Goal: Task Accomplishment & Management: Manage account settings

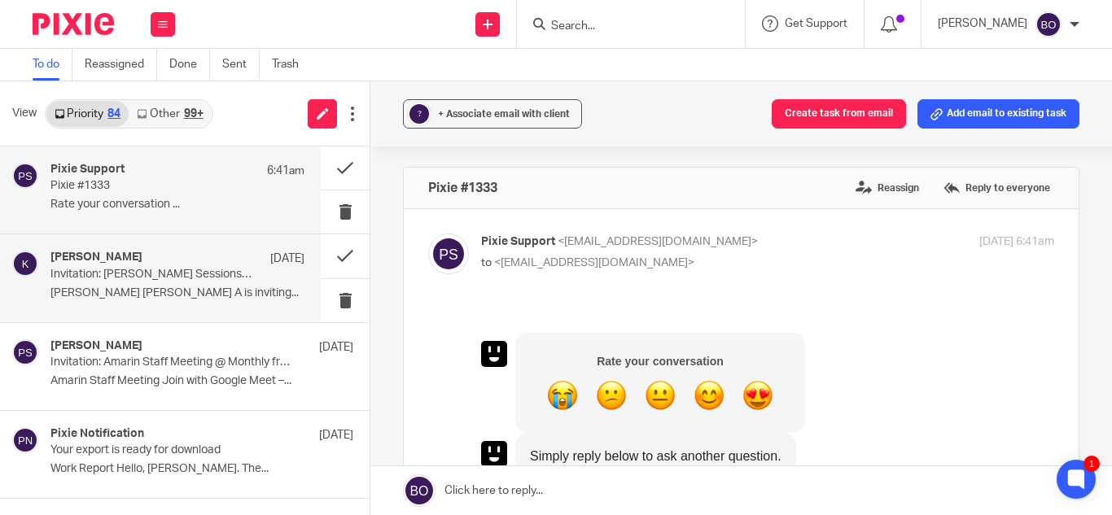
click at [162, 260] on div "Kevin 11 Sep" at bounding box center [177, 259] width 254 height 16
click at [188, 199] on p "Rate your conversation ..." at bounding box center [177, 205] width 254 height 14
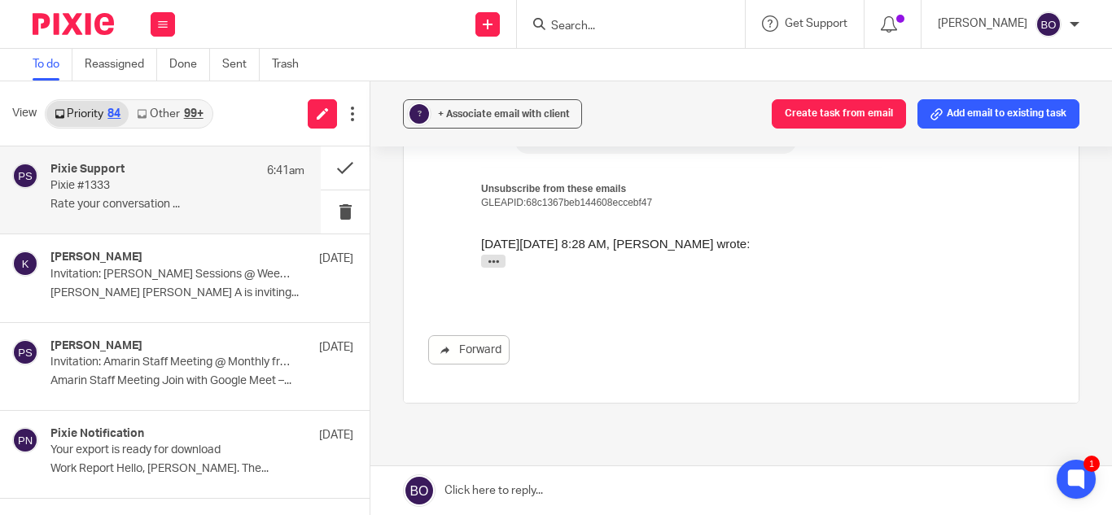
scroll to position [964, 0]
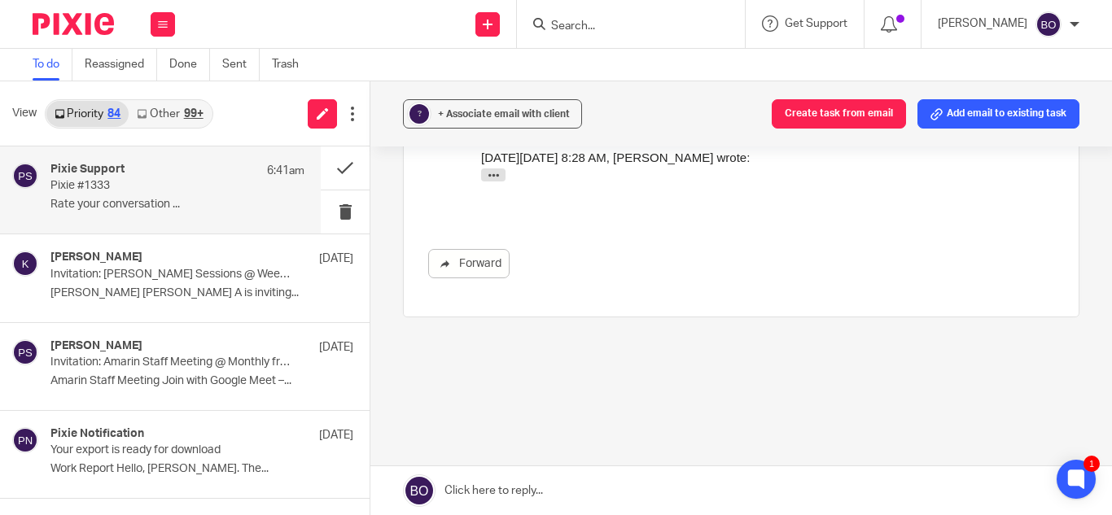
click at [50, 63] on link "To do" at bounding box center [53, 65] width 40 height 32
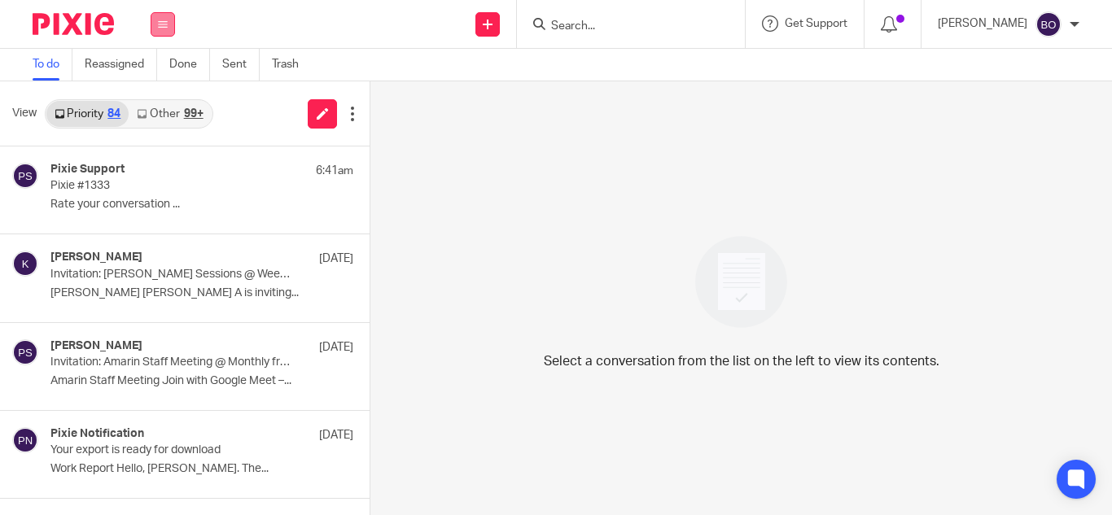
click at [166, 36] on button at bounding box center [163, 24] width 24 height 24
click at [160, 76] on link "Work" at bounding box center [154, 75] width 26 height 11
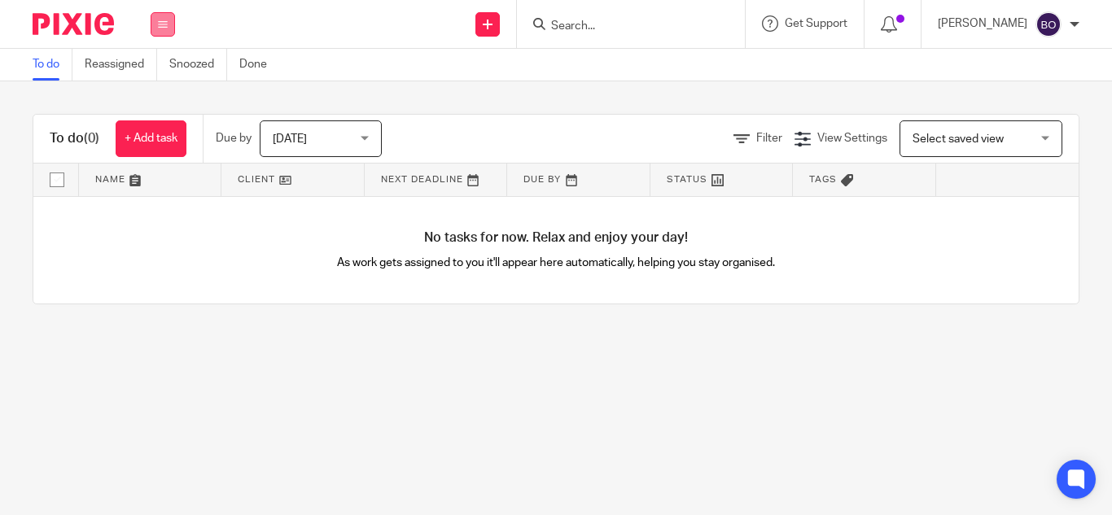
click at [165, 30] on button at bounding box center [163, 24] width 24 height 24
click at [164, 147] on link "Team" at bounding box center [154, 147] width 27 height 11
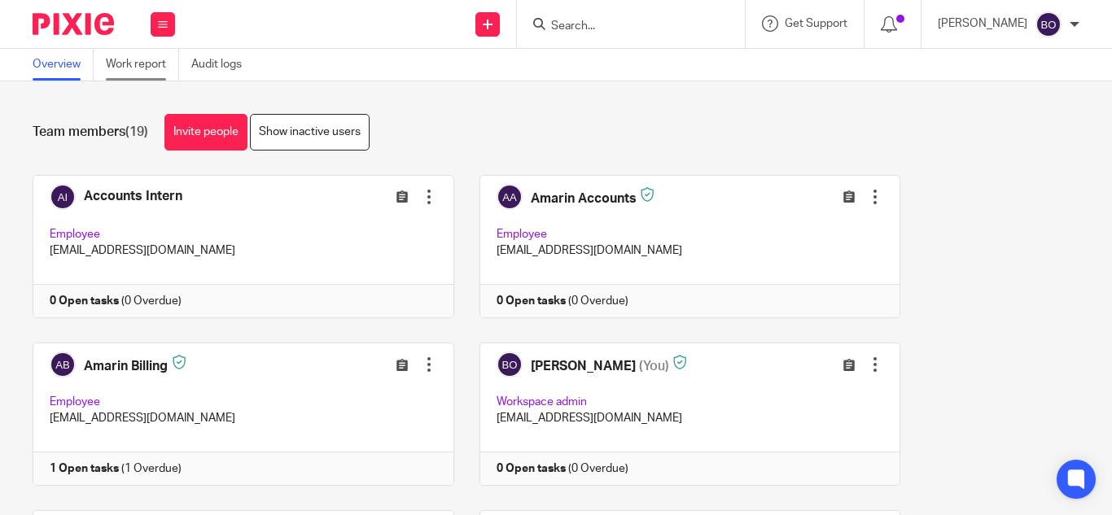
click at [154, 69] on link "Work report" at bounding box center [142, 65] width 73 height 32
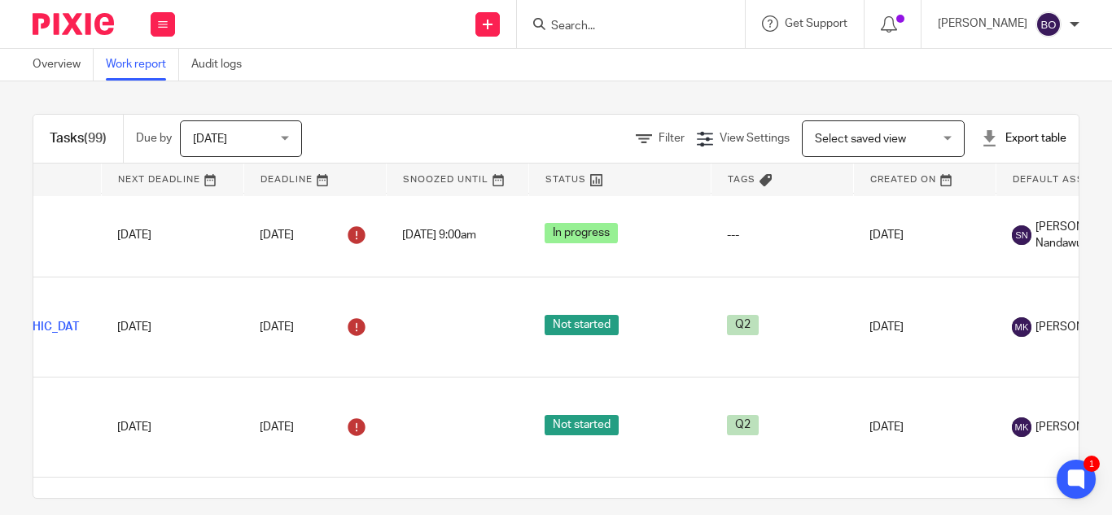
scroll to position [1384, 262]
click at [1074, 25] on div at bounding box center [1074, 25] width 10 height 10
click at [1033, 85] on span "Email integration" at bounding box center [1028, 88] width 85 height 11
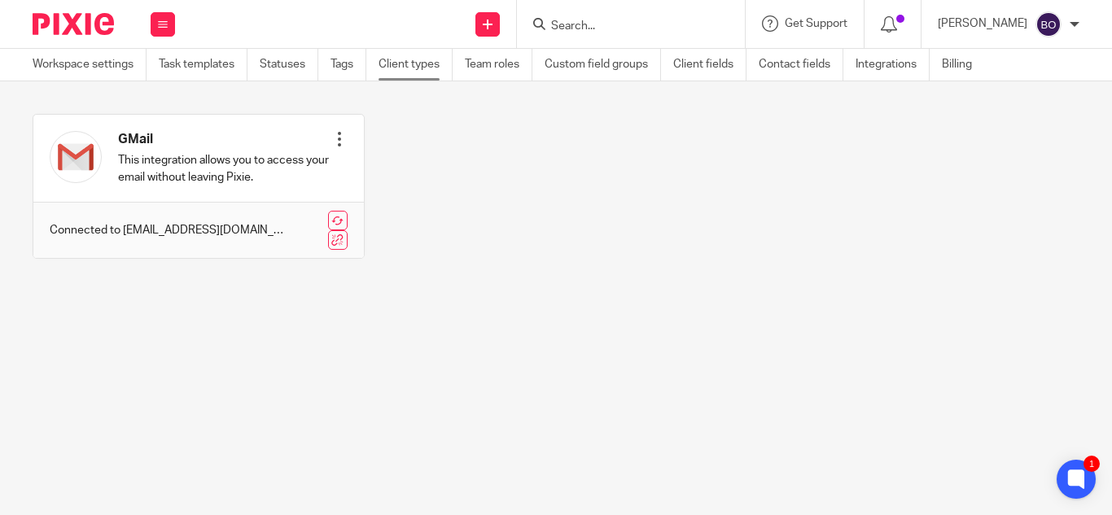
click at [421, 62] on link "Client types" at bounding box center [415, 65] width 74 height 32
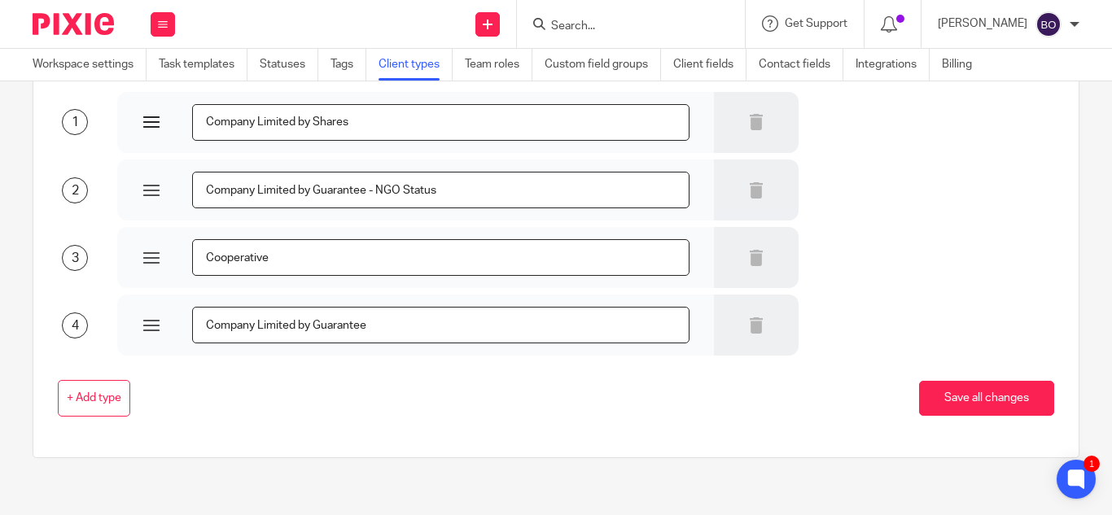
scroll to position [37, 0]
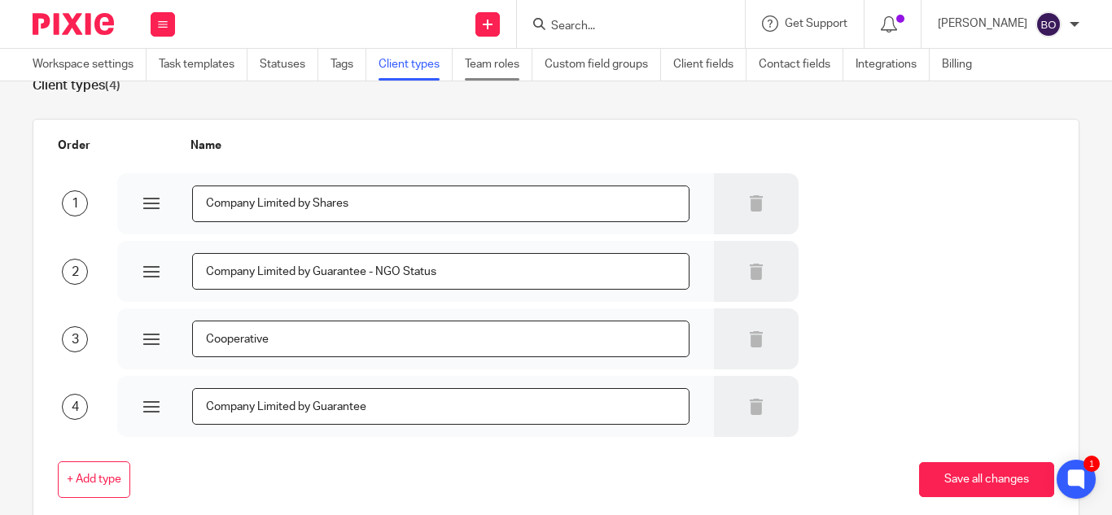
click at [514, 66] on link "Team roles" at bounding box center [499, 65] width 68 height 32
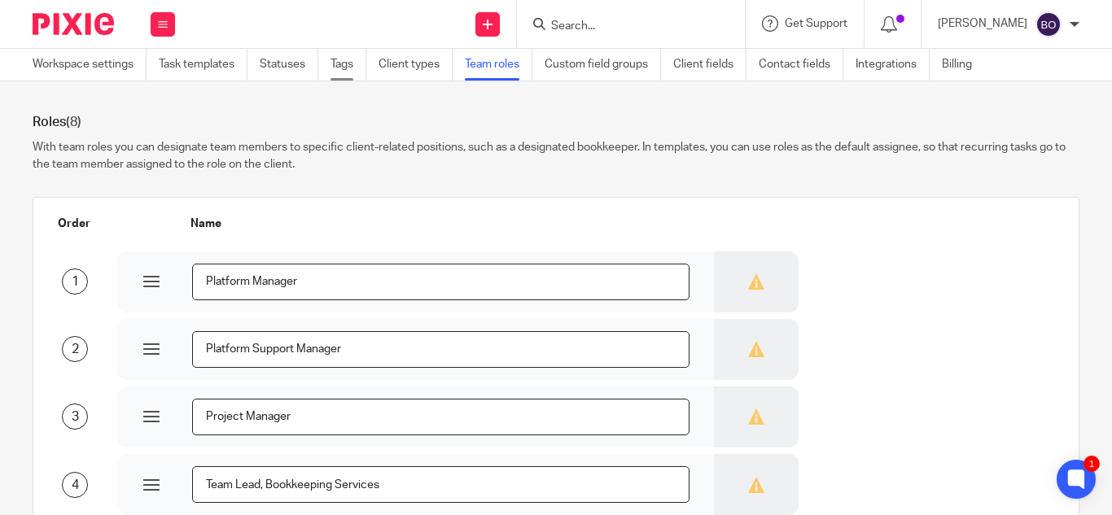
click at [344, 63] on link "Tags" at bounding box center [348, 65] width 36 height 32
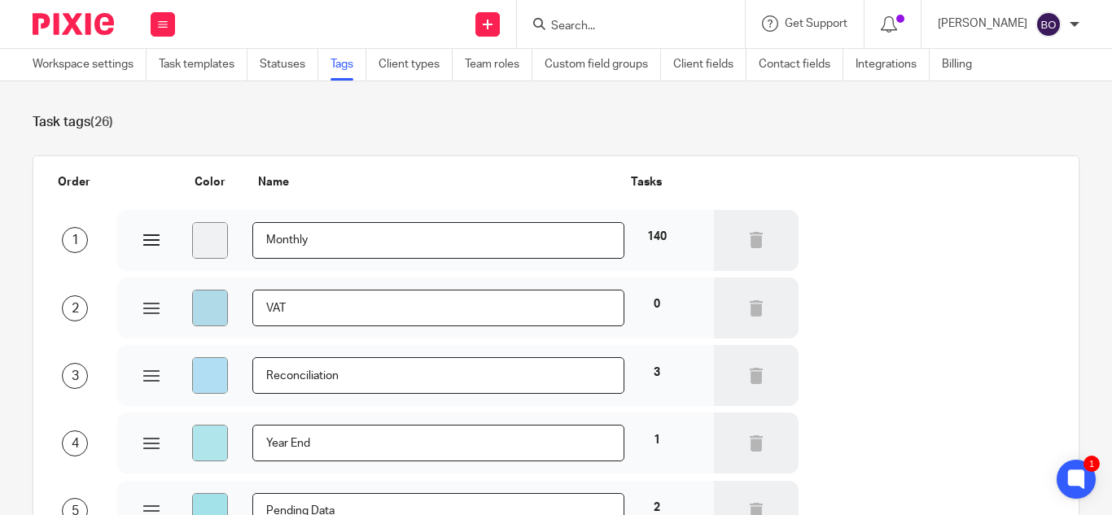
click at [207, 239] on input "#eff1f3" at bounding box center [210, 240] width 37 height 37
click at [396, 175] on div "Name" at bounding box center [416, 186] width 426 height 26
click at [432, 68] on link "Client types" at bounding box center [415, 65] width 74 height 32
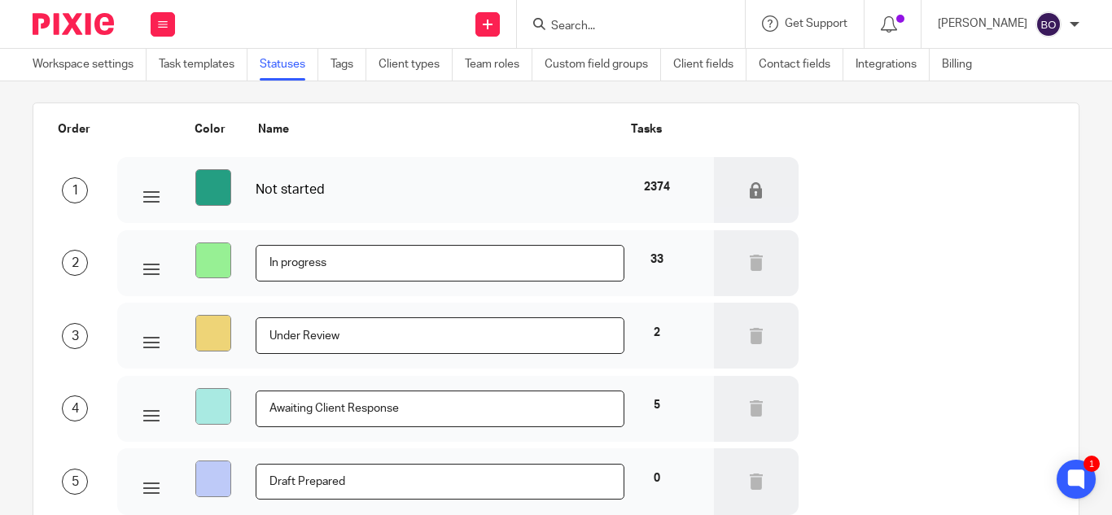
scroll to position [81, 0]
